Goal: Transaction & Acquisition: Purchase product/service

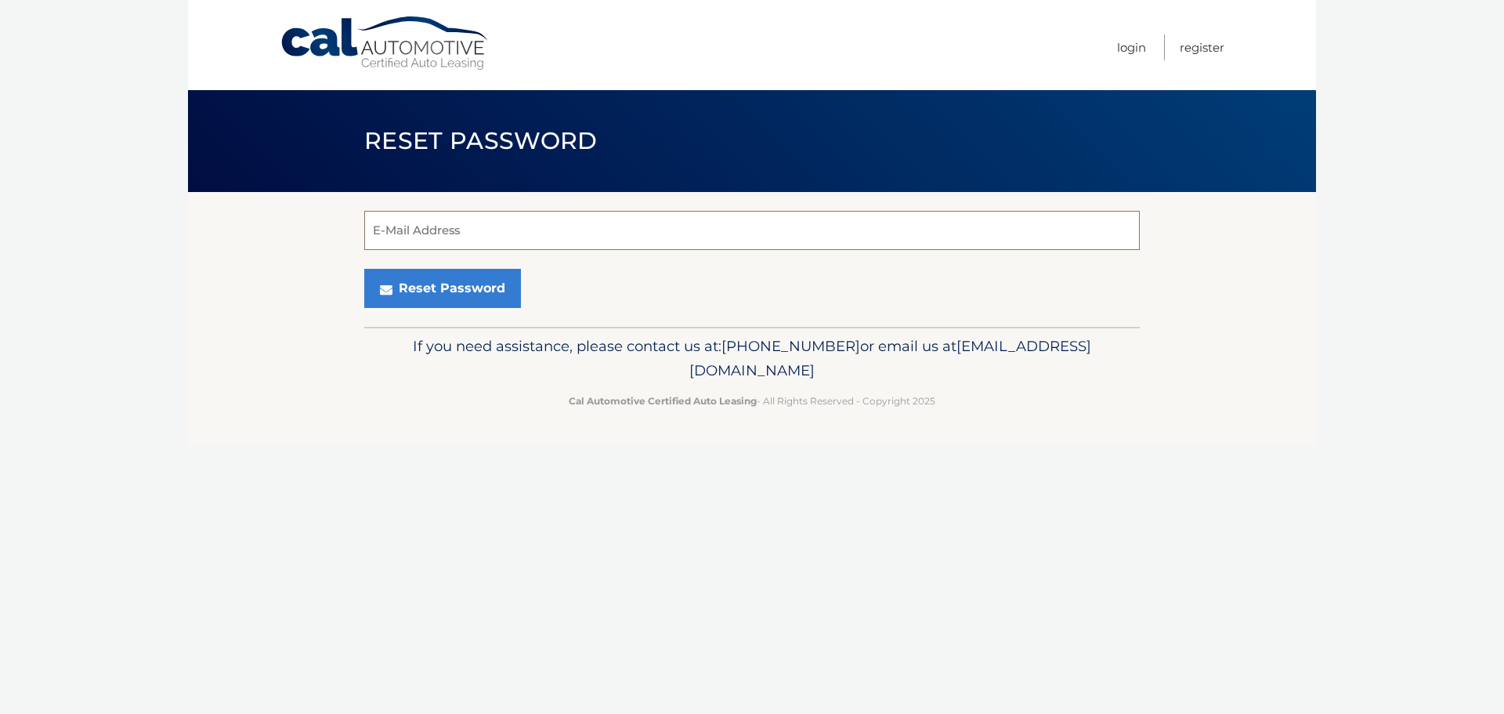
click at [525, 223] on input "E-Mail Address" at bounding box center [751, 230] width 775 height 39
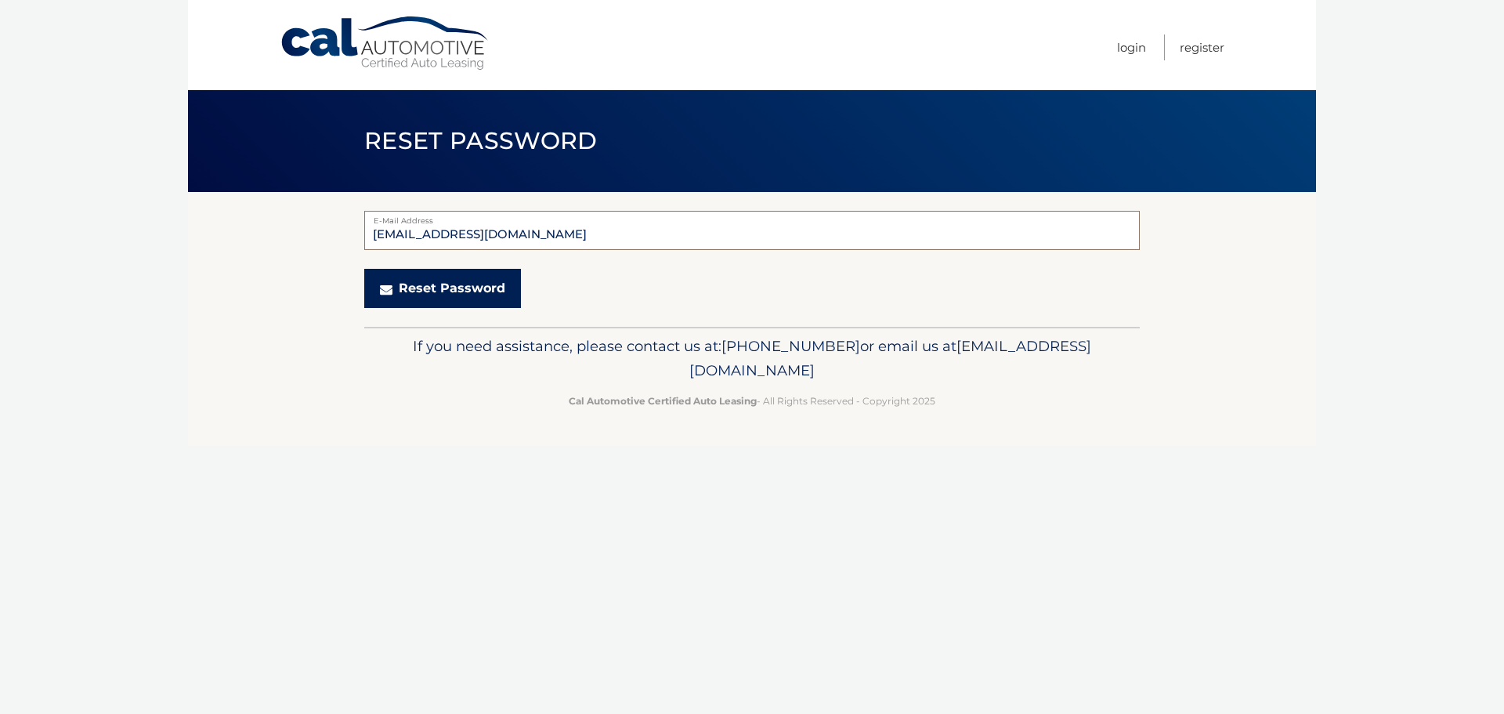
type input "[EMAIL_ADDRESS][DOMAIN_NAME]"
click at [453, 280] on button "Reset Password" at bounding box center [442, 288] width 157 height 39
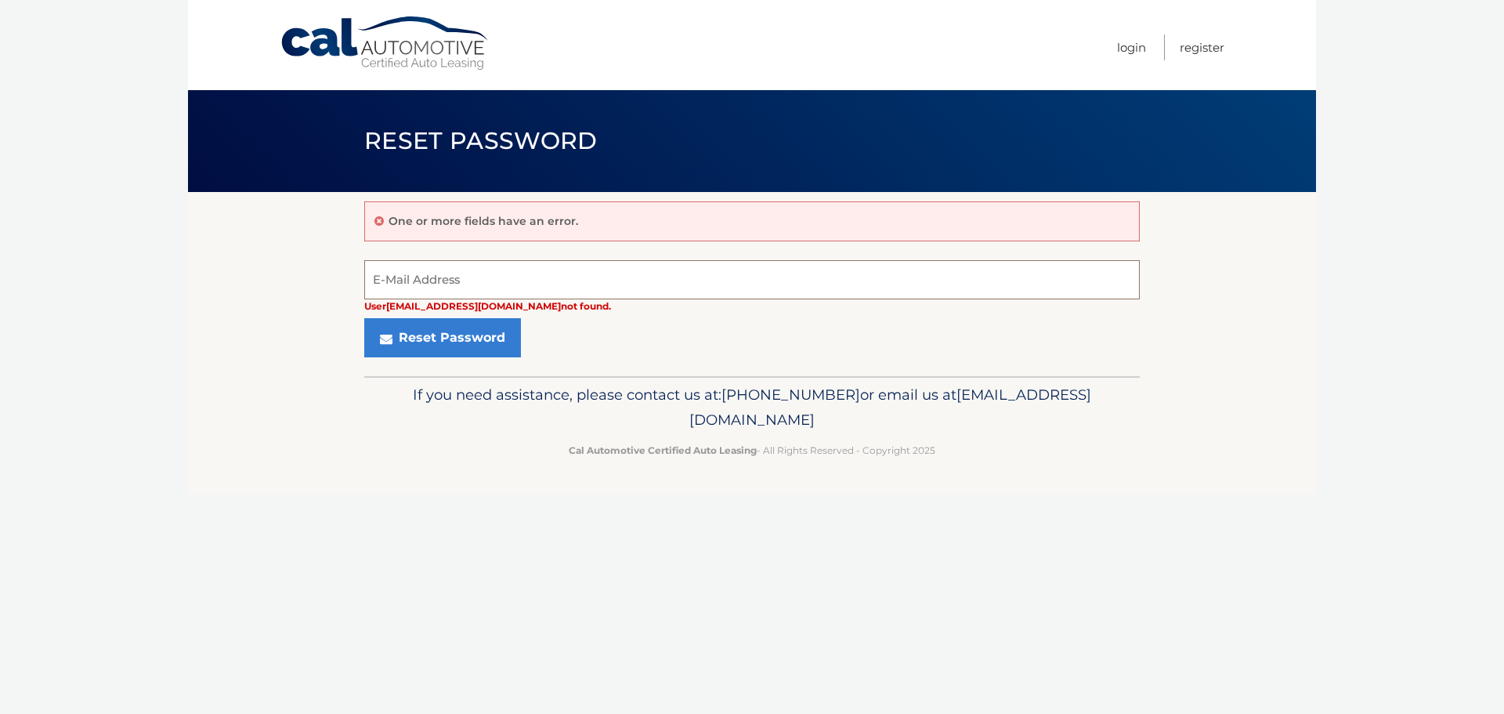
click at [467, 268] on input "E-Mail Address" at bounding box center [751, 279] width 775 height 39
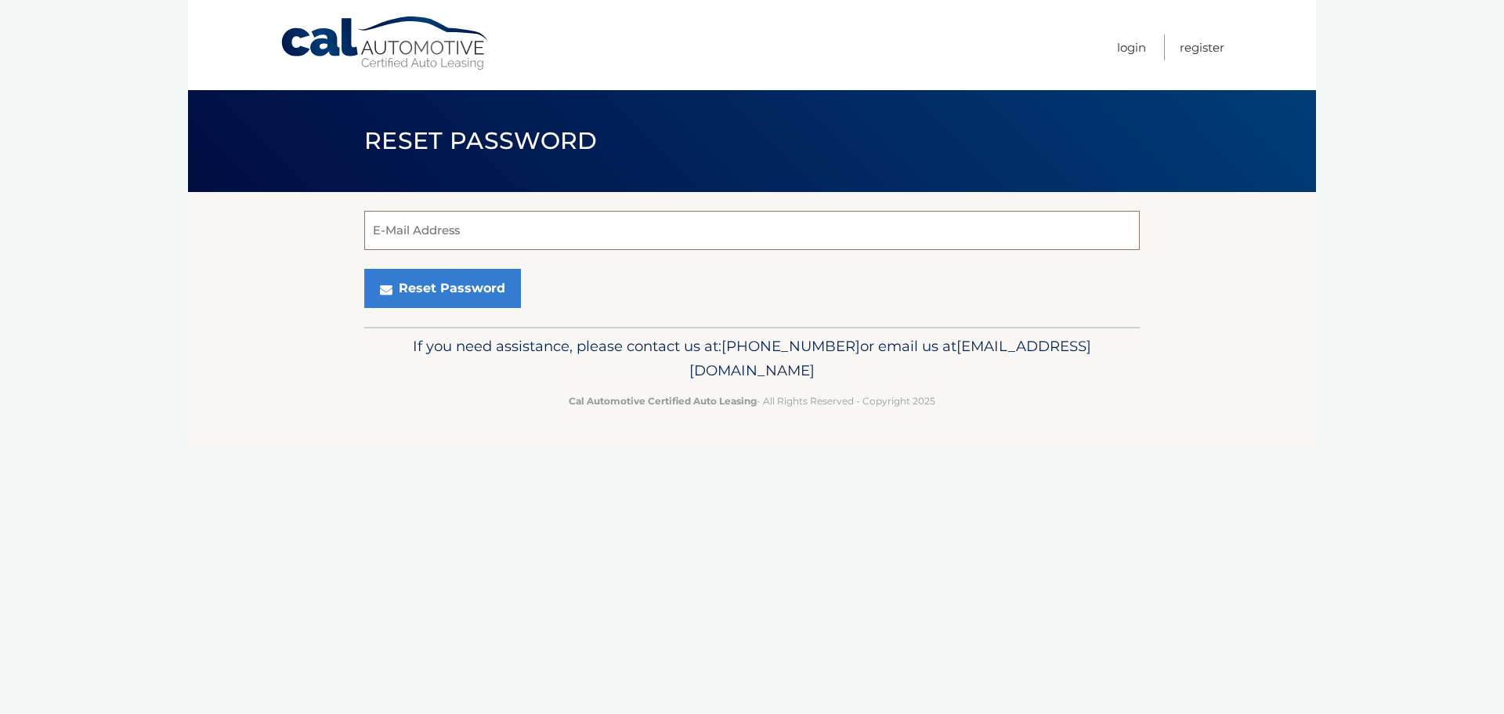
click at [591, 233] on input "E-Mail Address" at bounding box center [751, 230] width 775 height 39
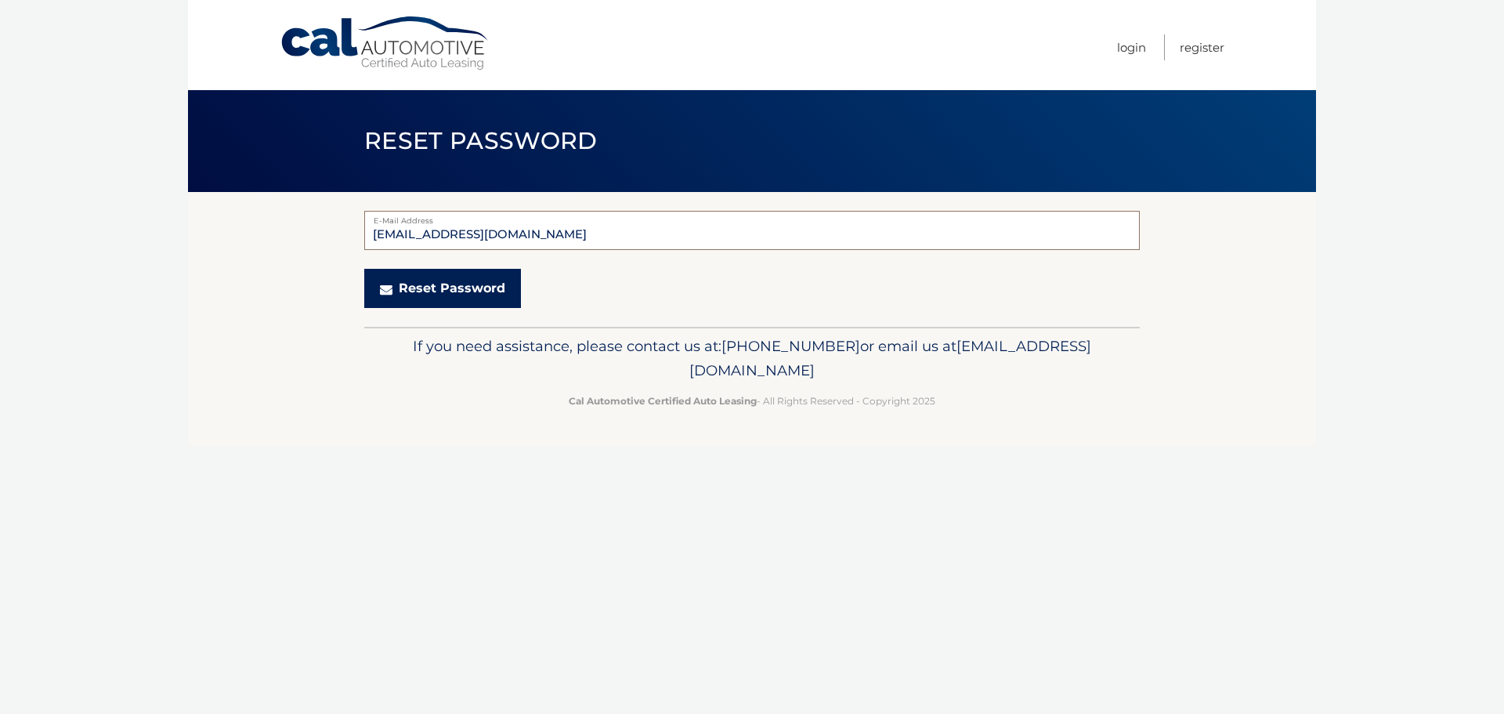
type input "patricka.duff@gmail.com"
click at [463, 288] on button "Reset Password" at bounding box center [442, 288] width 157 height 39
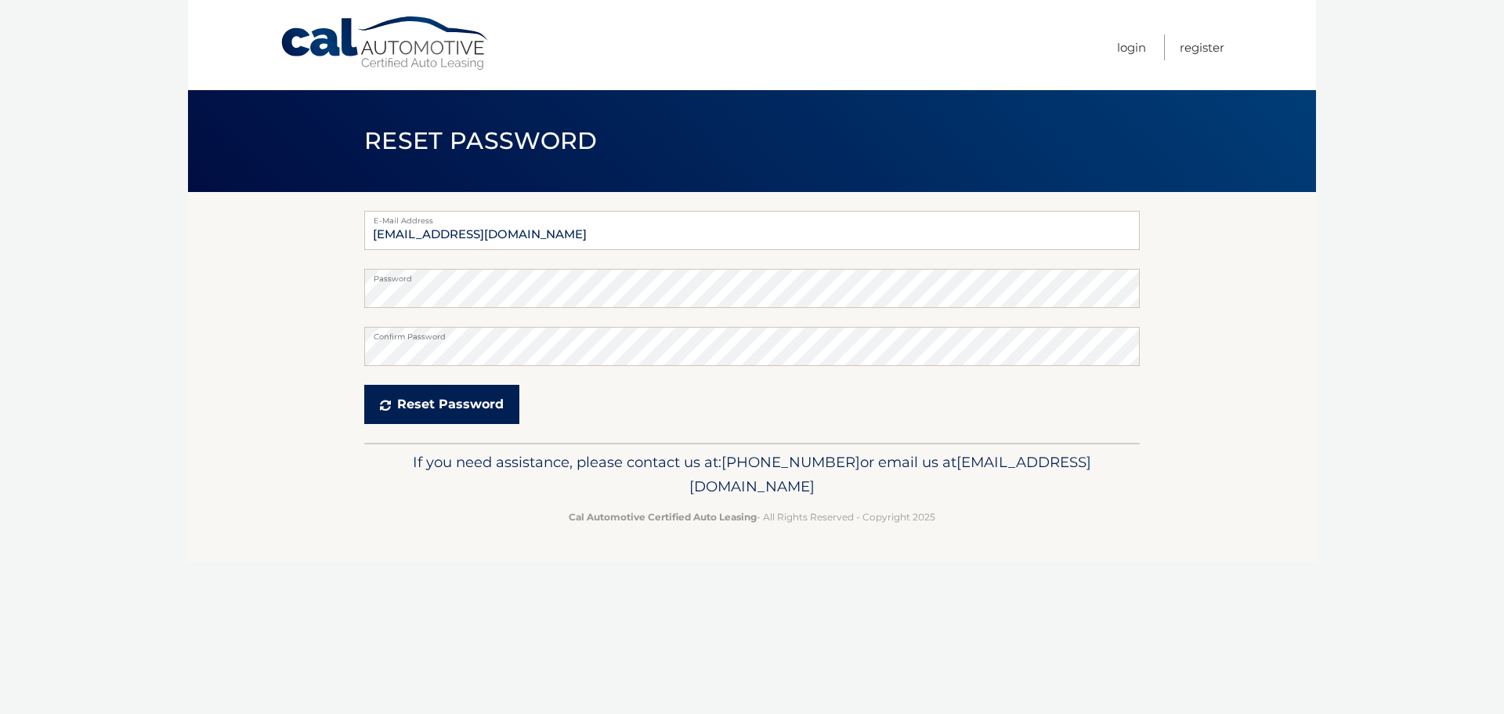
click at [461, 401] on button "Reset Password" at bounding box center [441, 404] width 155 height 39
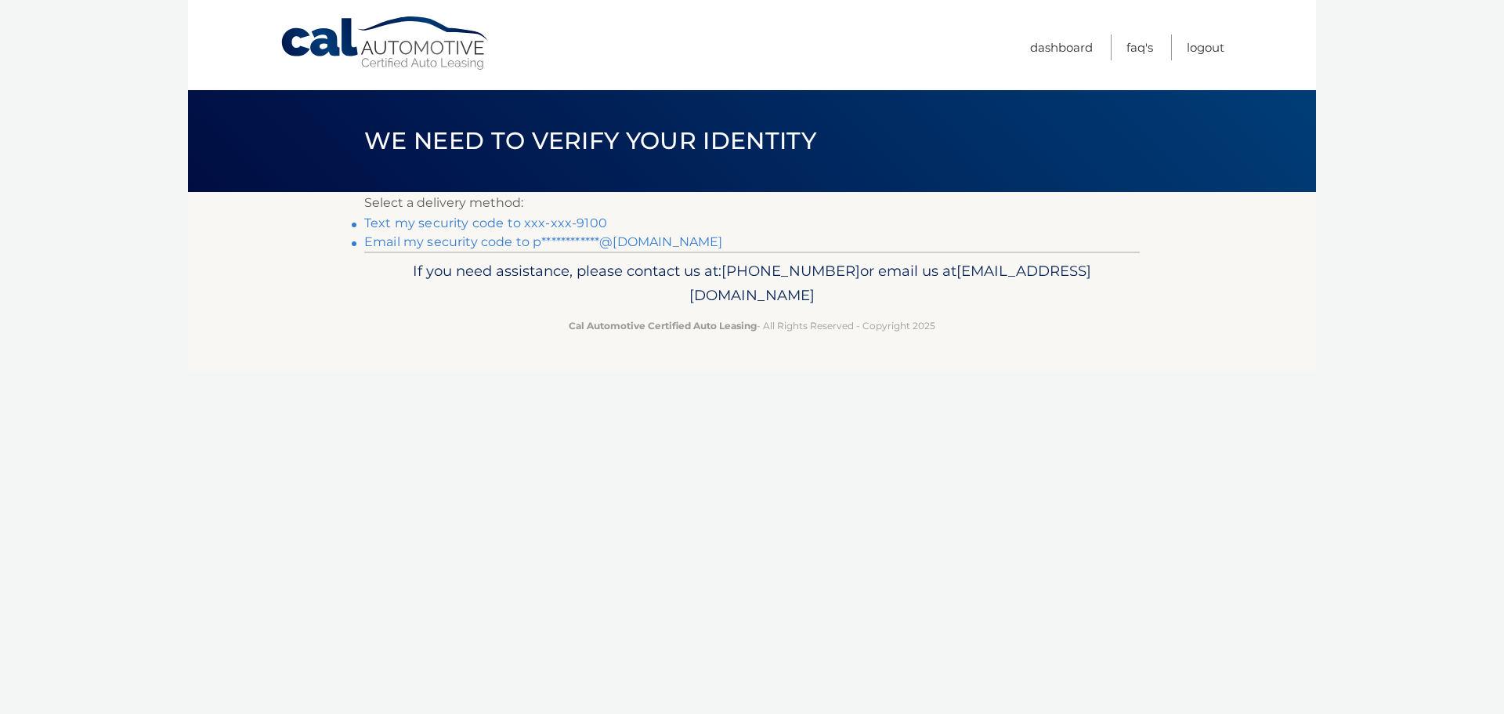
click at [571, 219] on link "Text my security code to xxx-xxx-9100" at bounding box center [485, 222] width 243 height 15
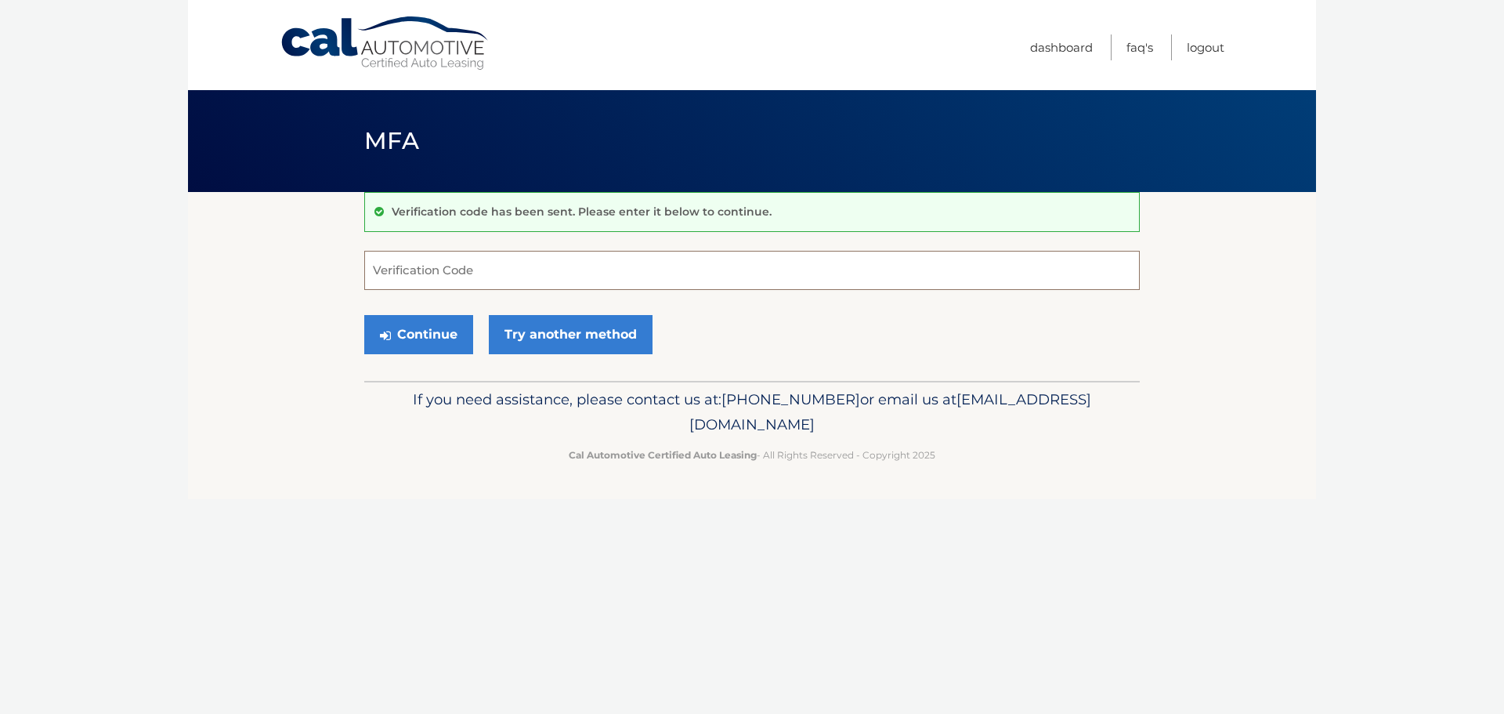
click at [555, 272] on input "Verification Code" at bounding box center [751, 270] width 775 height 39
type input "477207"
click at [364, 315] on button "Continue" at bounding box center [418, 334] width 109 height 39
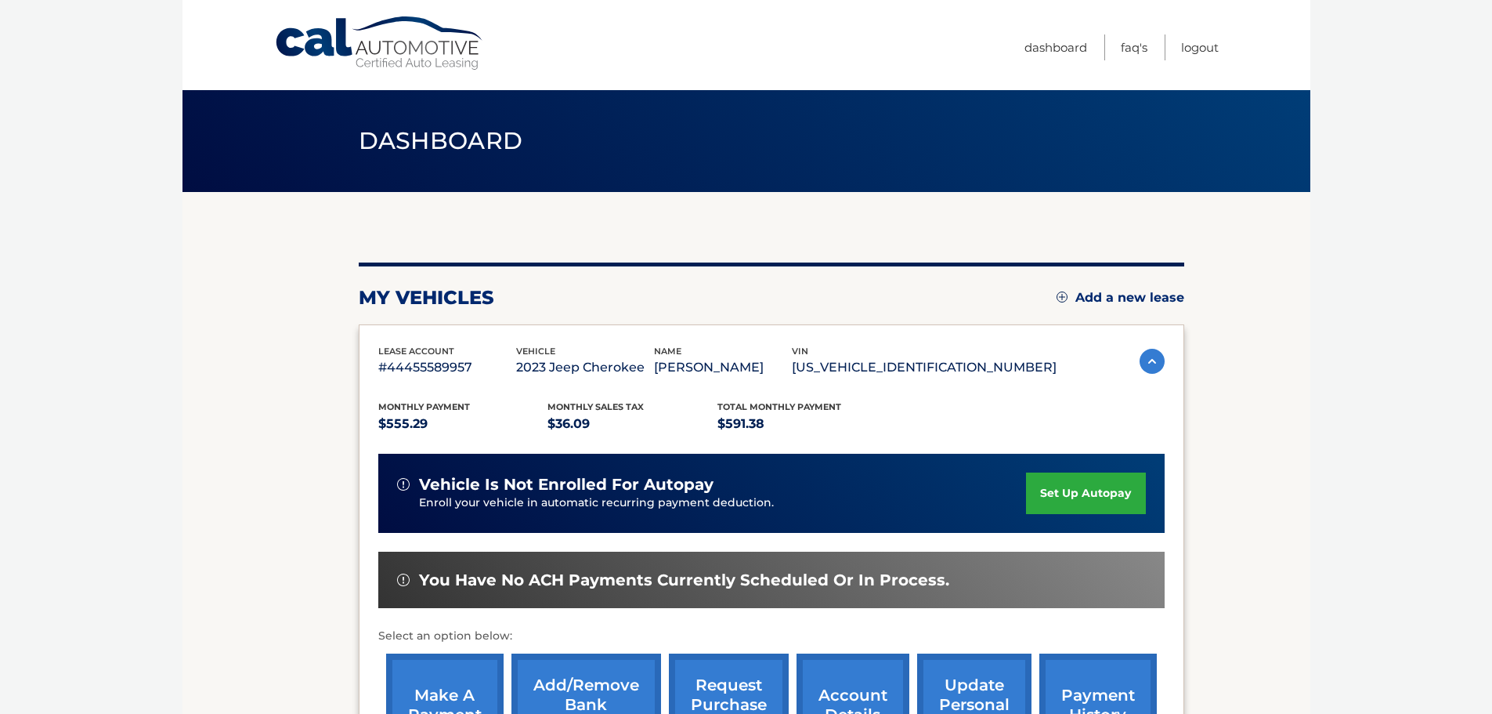
click at [441, 692] on link "make a payment" at bounding box center [444, 704] width 117 height 103
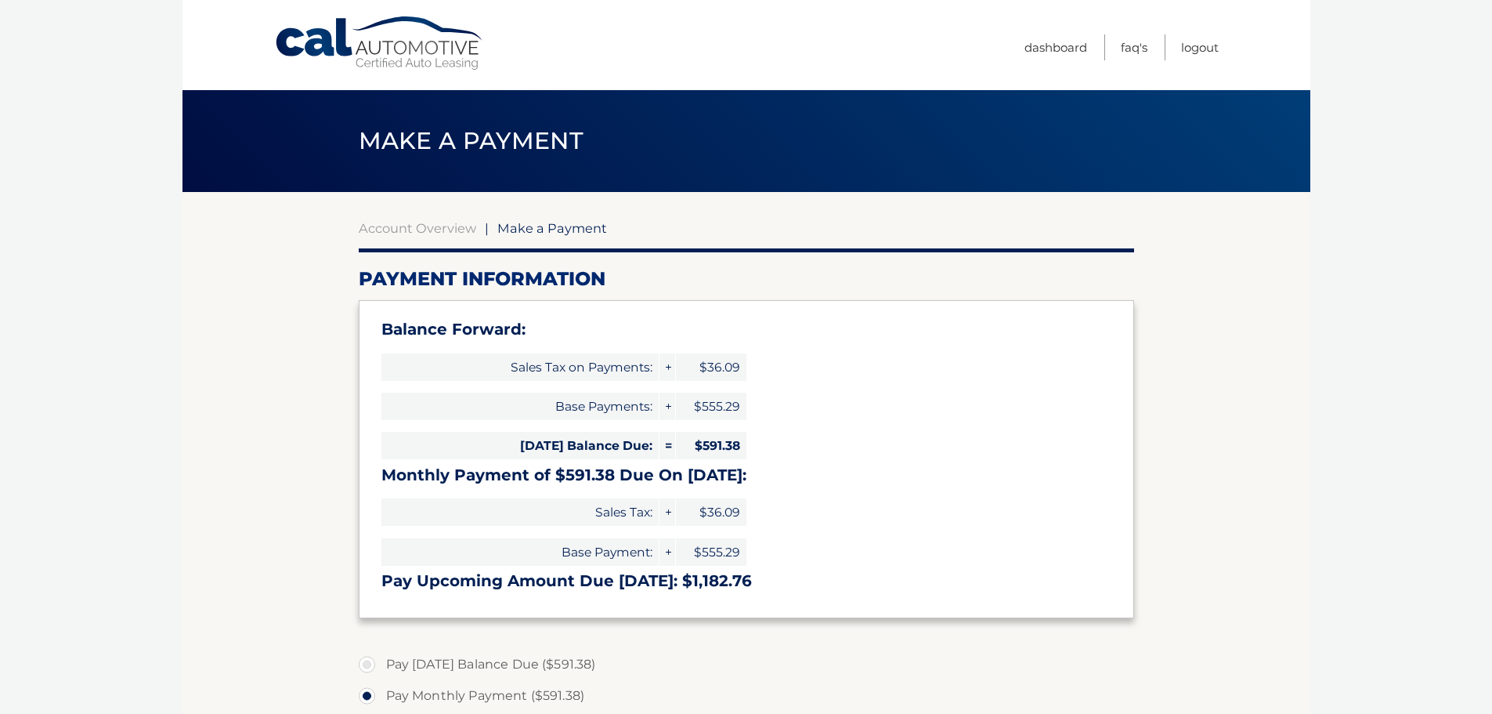
select select "N2NmOWY3OTQtYmY1Ni00ZWMyLWJkYTUtYTk2NWE2YzgyNDBm"
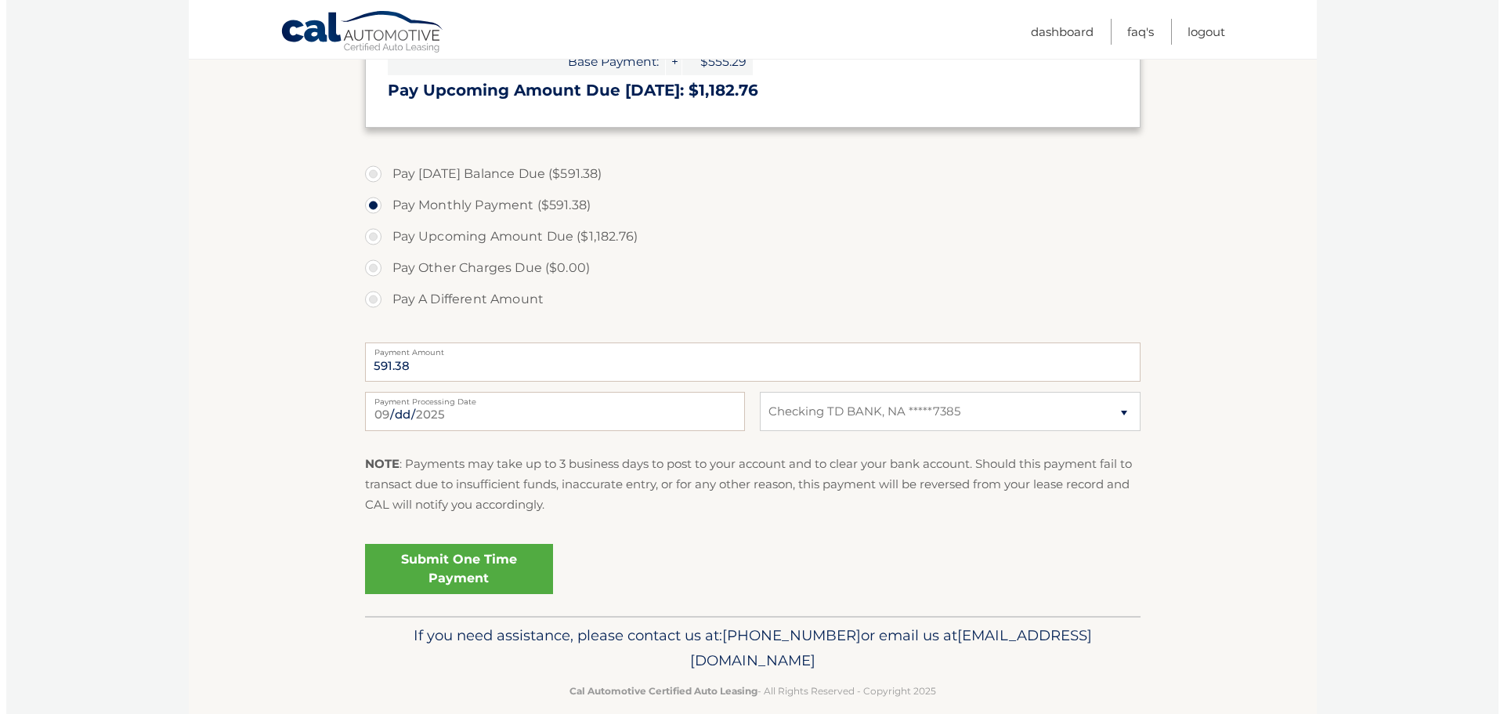
scroll to position [512, 0]
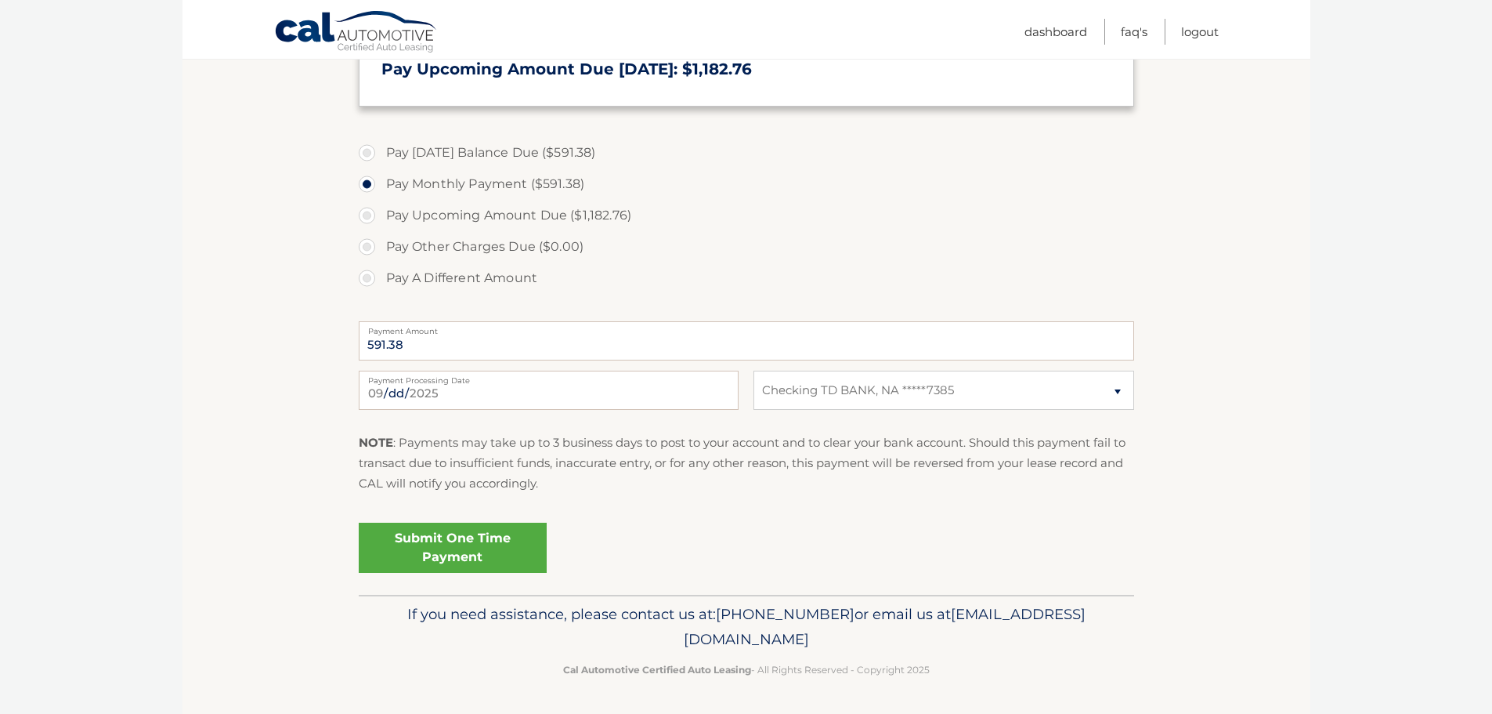
click at [471, 542] on link "Submit One Time Payment" at bounding box center [453, 547] width 188 height 50
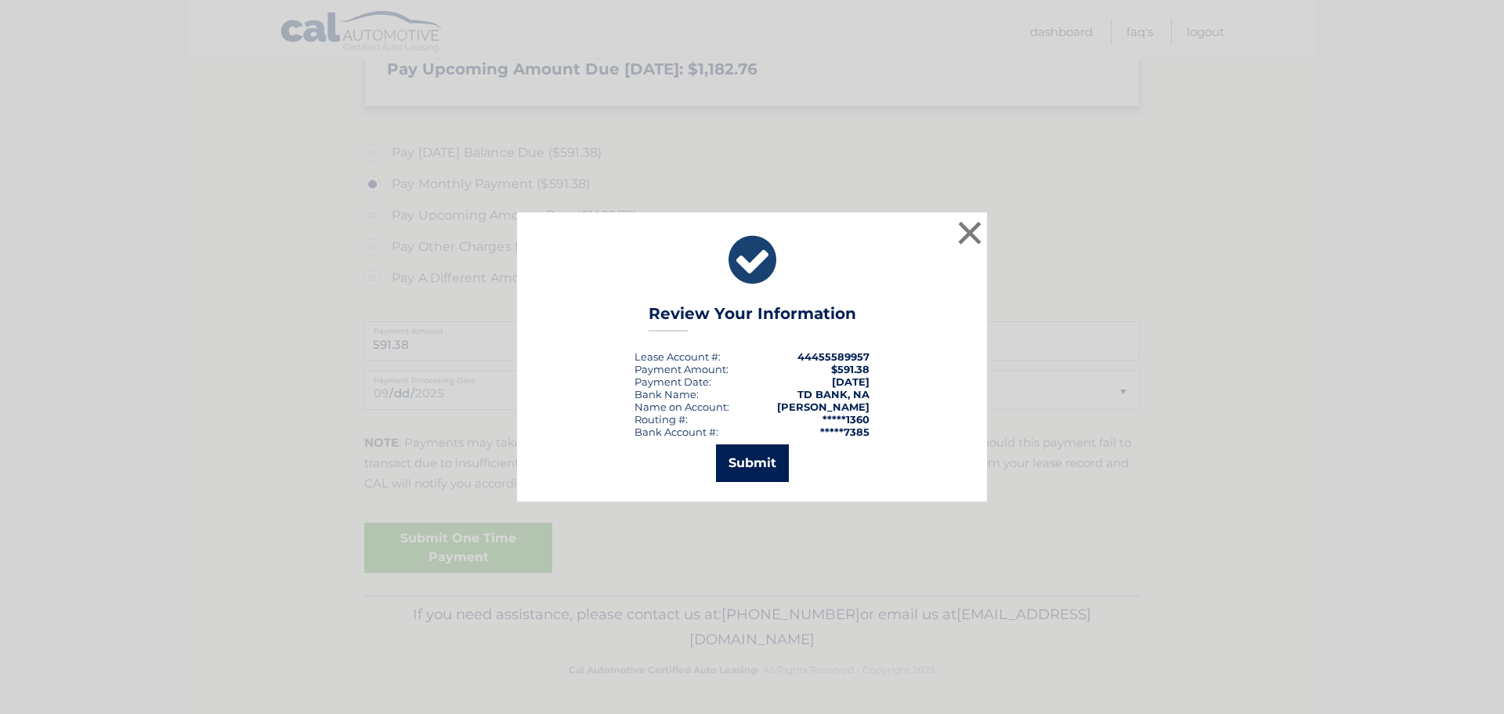
click at [751, 462] on button "Submit" at bounding box center [752, 463] width 73 height 38
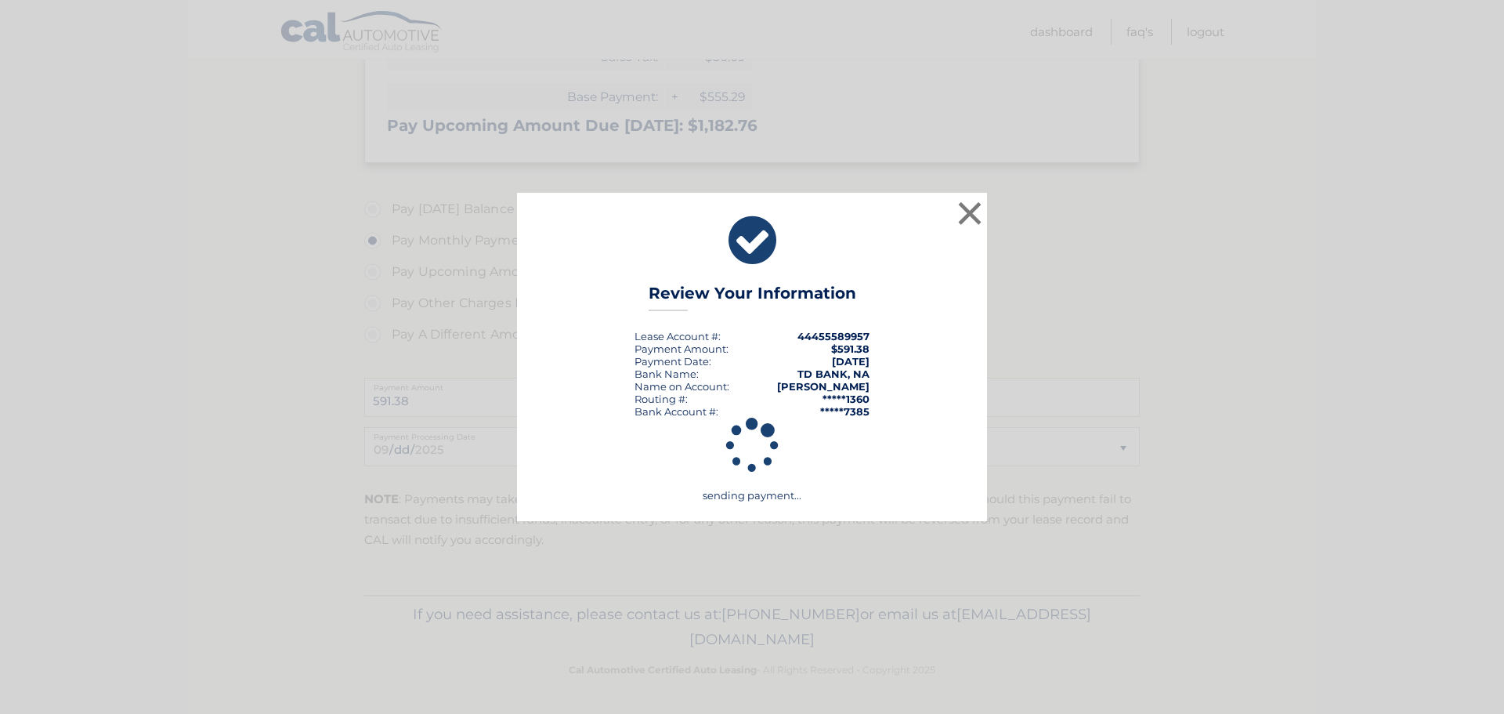
scroll to position [455, 0]
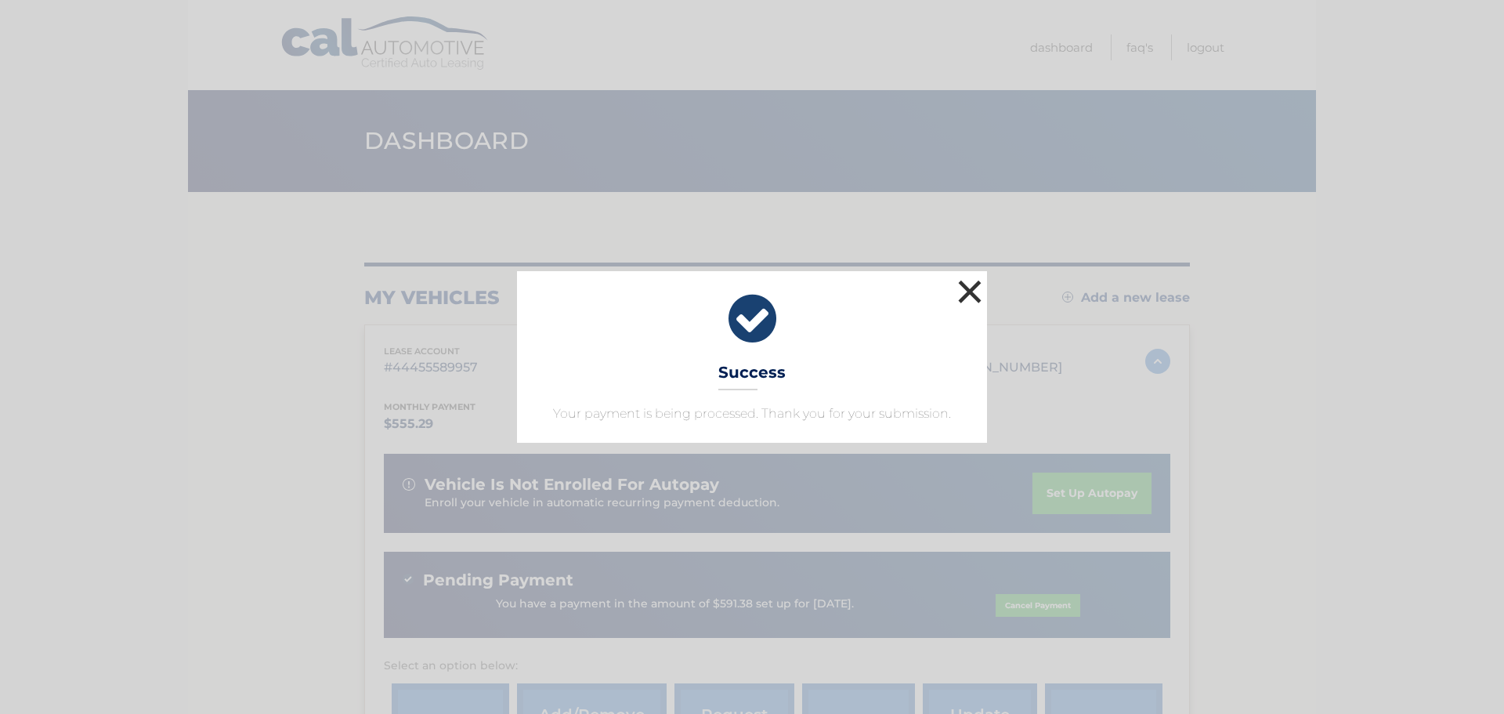
click at [968, 289] on button "×" at bounding box center [969, 291] width 31 height 31
